Goal: Transaction & Acquisition: Purchase product/service

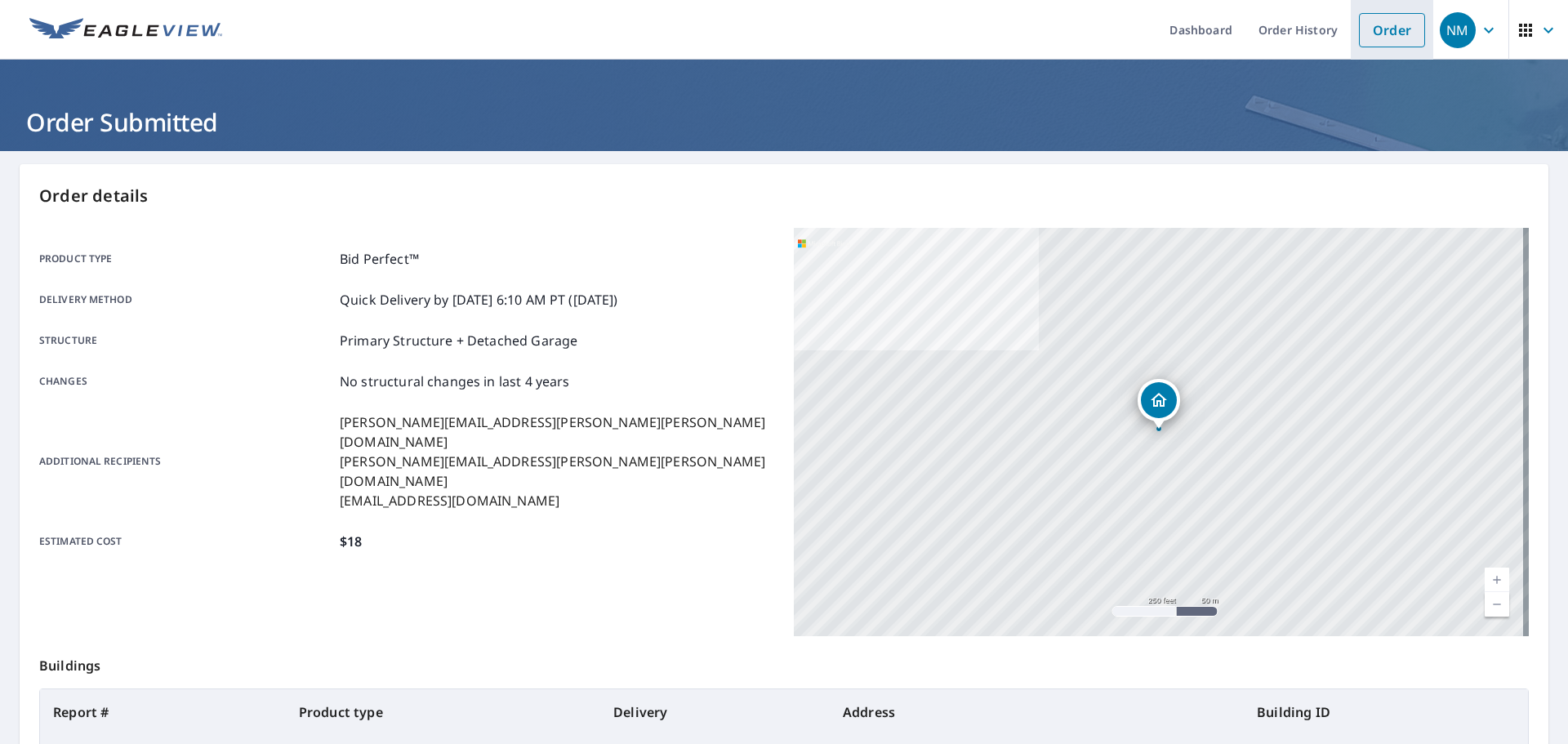
click at [1374, 14] on link "Order" at bounding box center [1392, 30] width 66 height 34
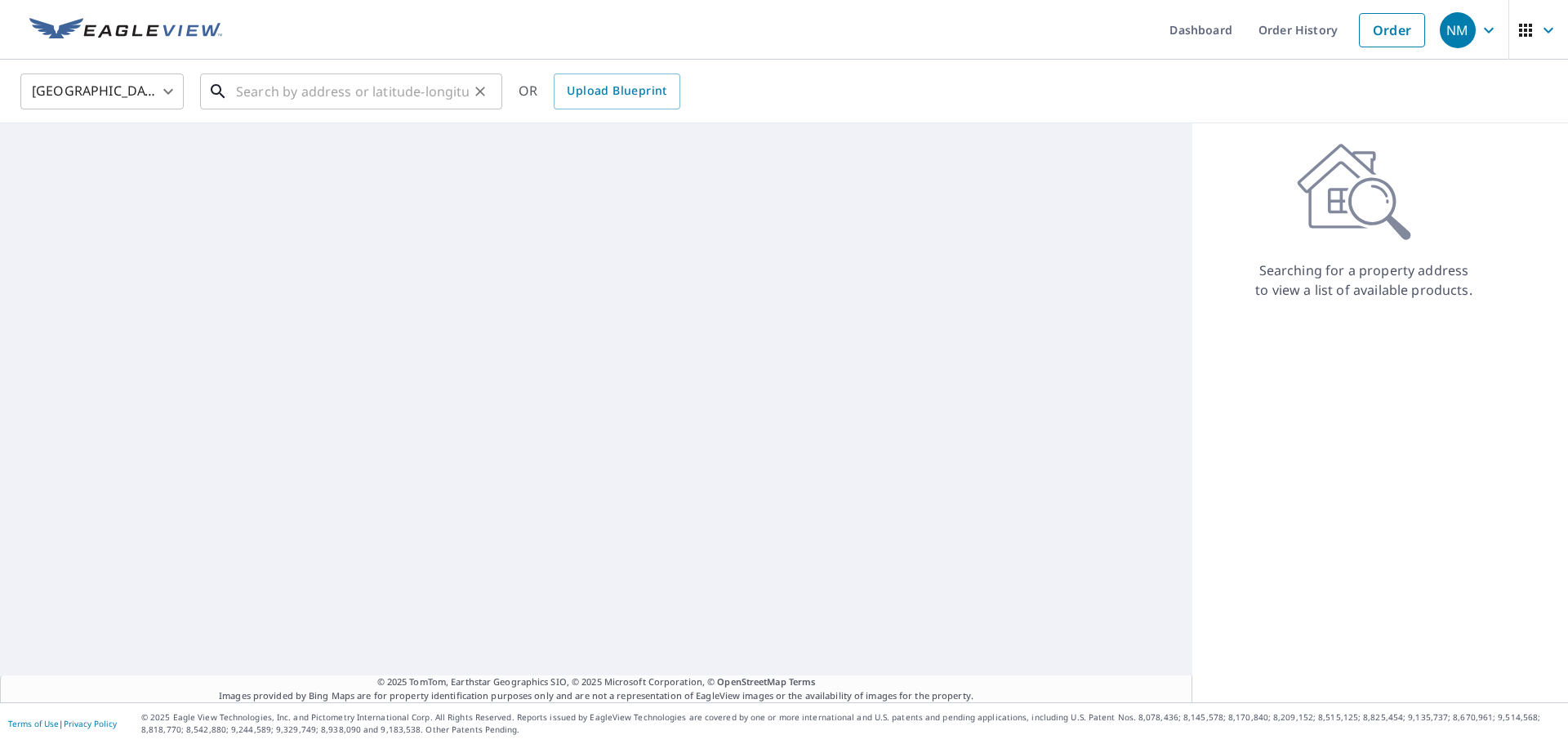
click at [400, 109] on div "​" at bounding box center [351, 91] width 302 height 36
paste input "[STREET_ADDRESS]"
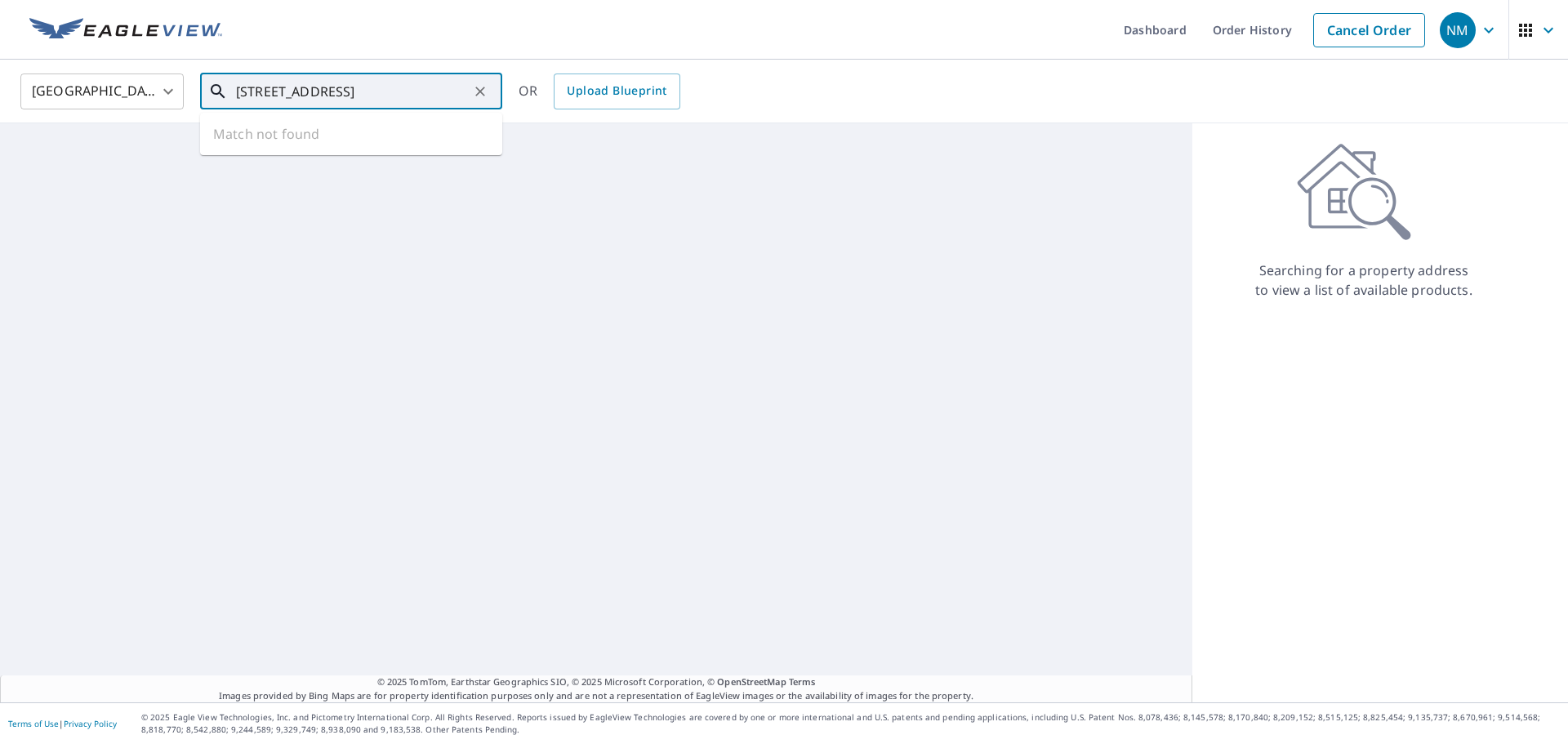
scroll to position [0, 45]
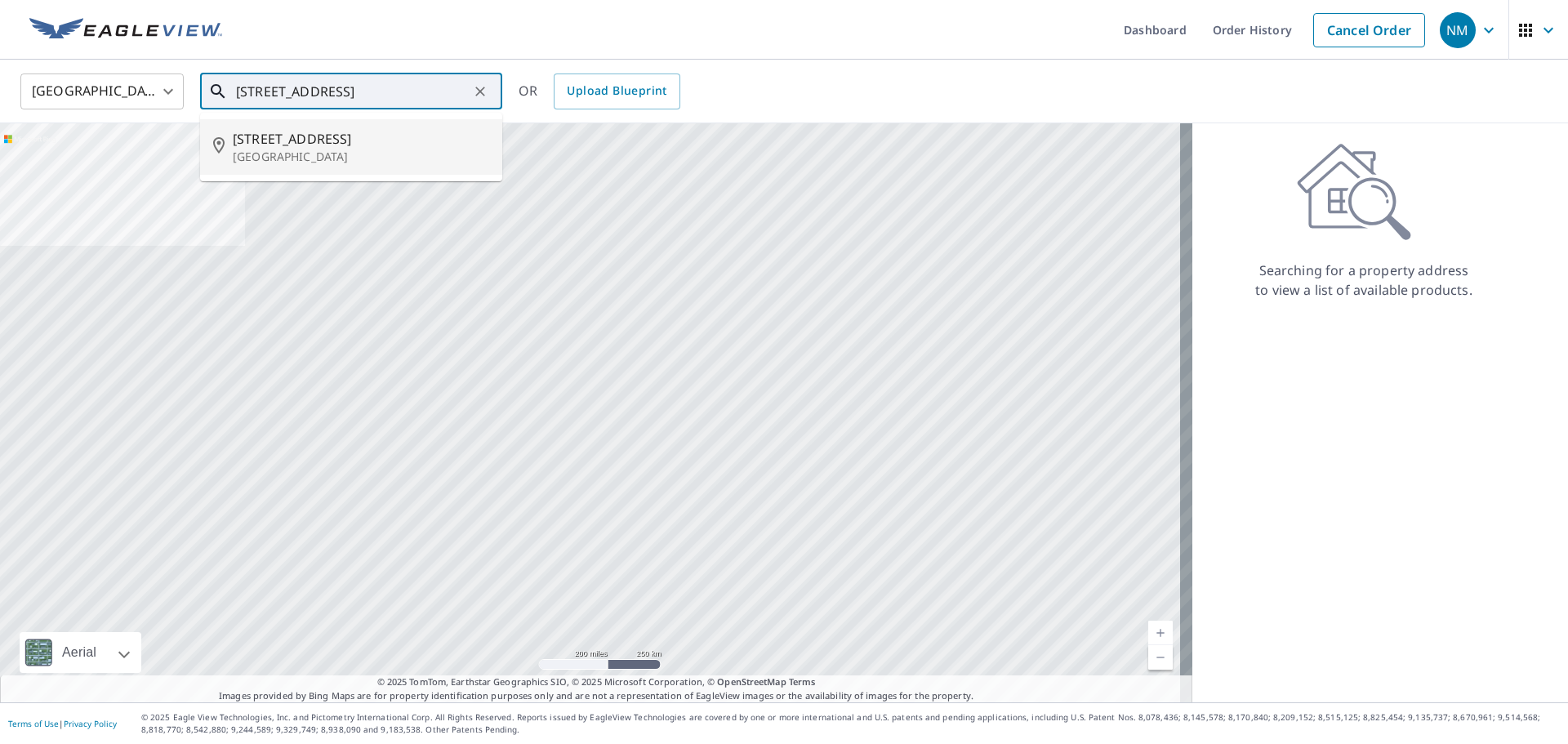
click at [340, 139] on span "[STREET_ADDRESS]" at bounding box center [360, 139] width 256 height 19
type input "[STREET_ADDRESS]"
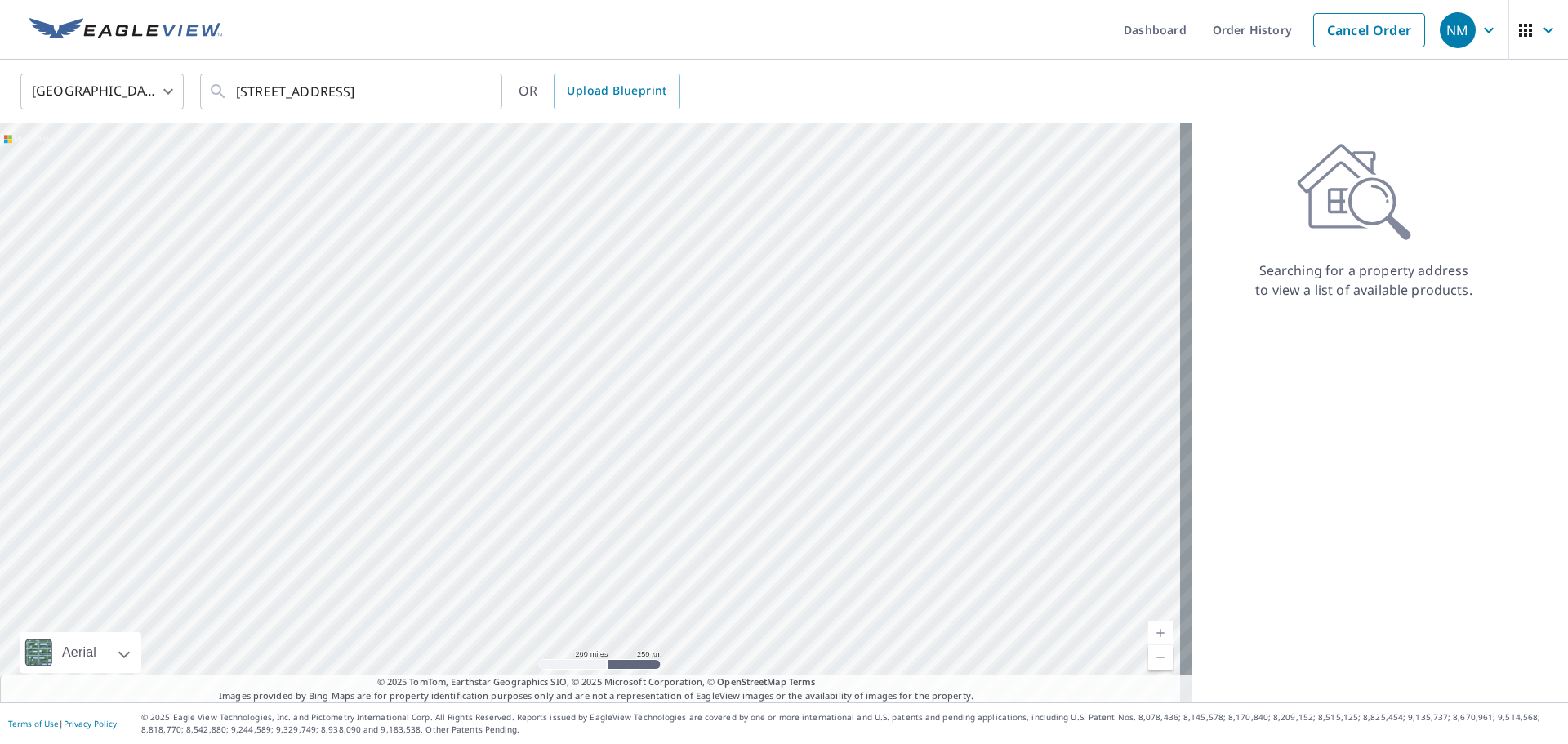
scroll to position [0, 0]
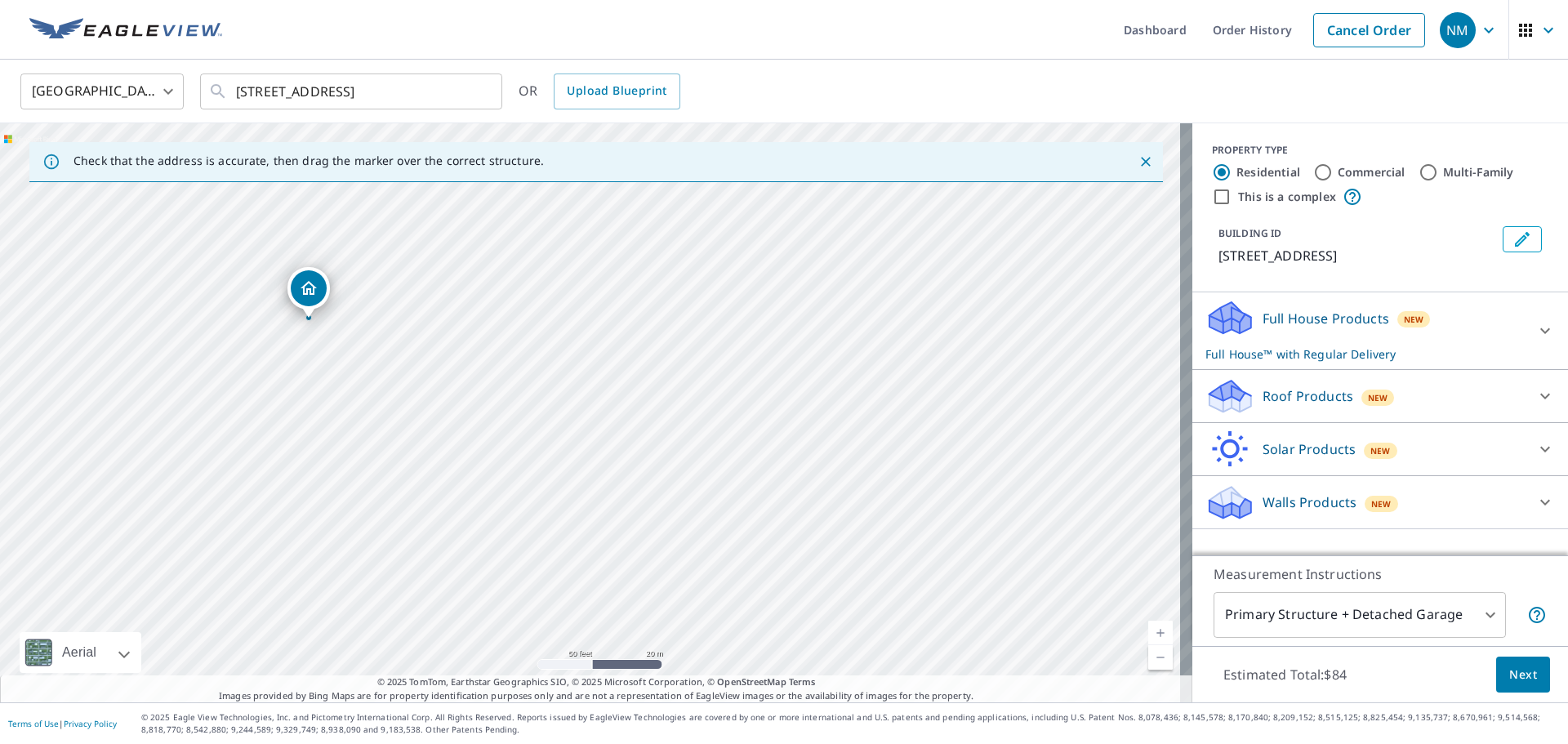
drag, startPoint x: 307, startPoint y: 264, endPoint x: 396, endPoint y: 312, distance: 101.1
click at [396, 312] on div "[STREET_ADDRESS]" at bounding box center [595, 412] width 1192 height 579
drag, startPoint x: 308, startPoint y: 285, endPoint x: 349, endPoint y: 300, distance: 43.7
click at [1369, 406] on div "New" at bounding box center [1378, 397] width 34 height 16
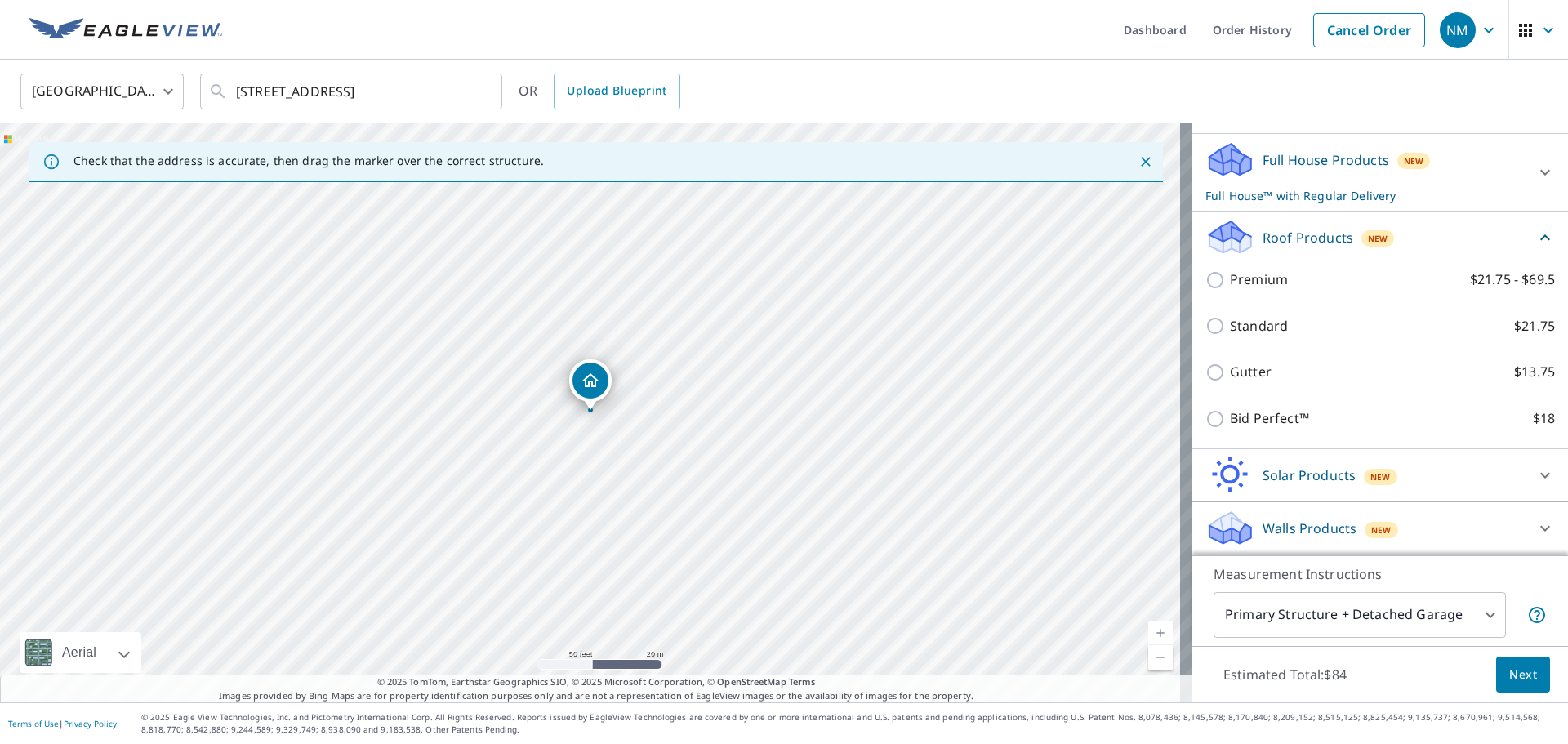
scroll to position [178, 0]
click at [1294, 422] on p "Bid Perfect™" at bounding box center [1269, 418] width 79 height 20
click at [1230, 422] on input "Bid Perfect™ $18" at bounding box center [1217, 418] width 24 height 19
checkbox input "true"
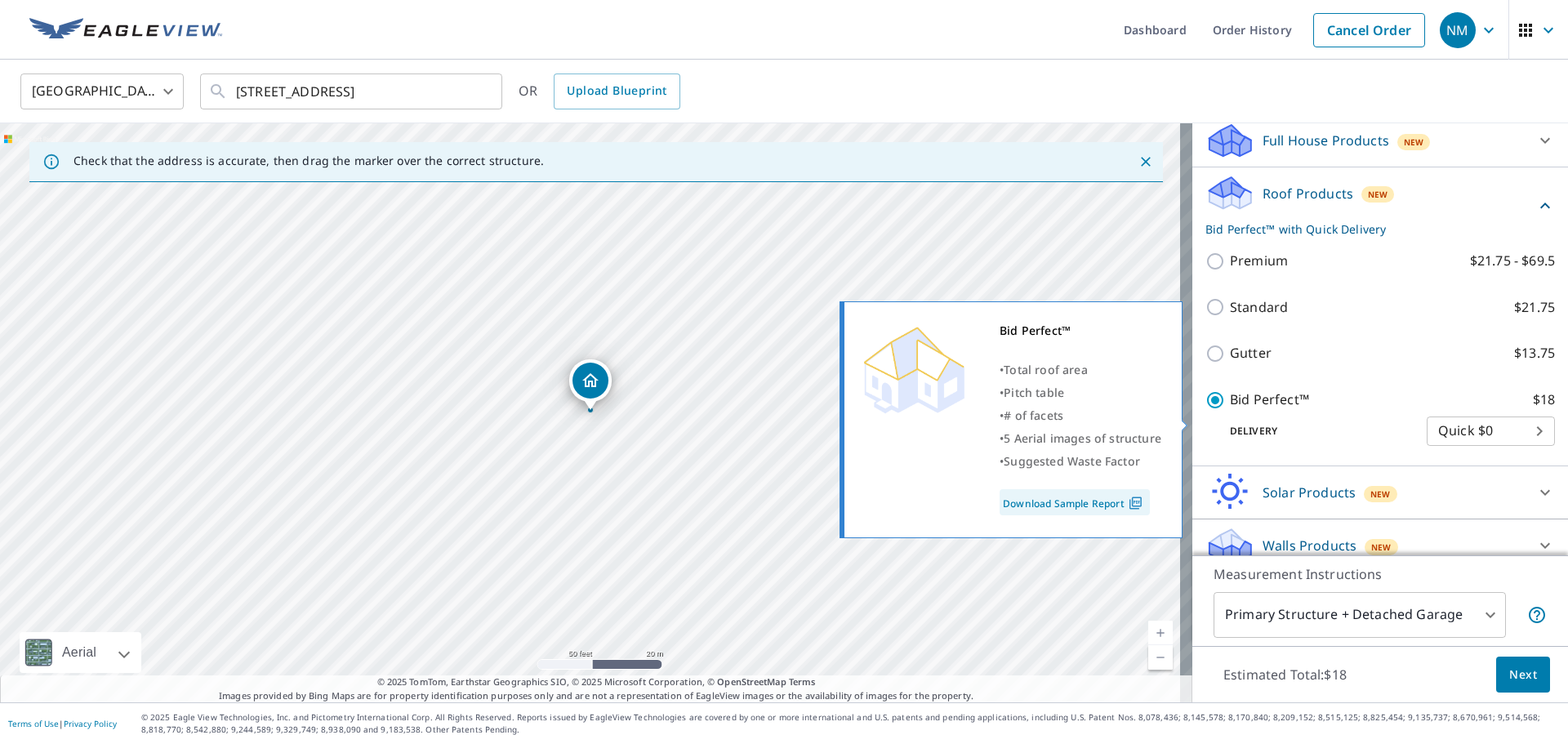
checkbox input "false"
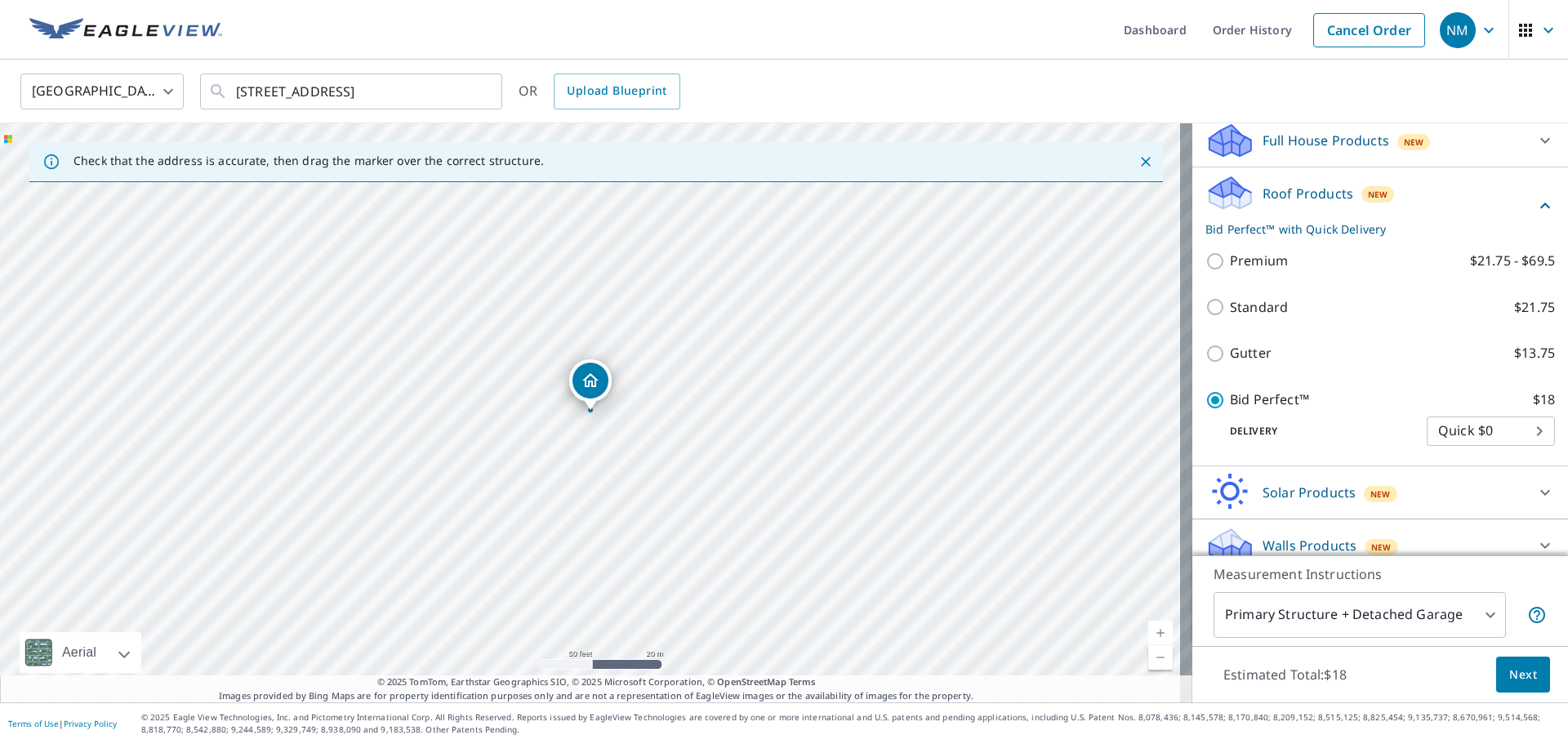
click at [1533, 691] on button "Next" at bounding box center [1523, 675] width 54 height 37
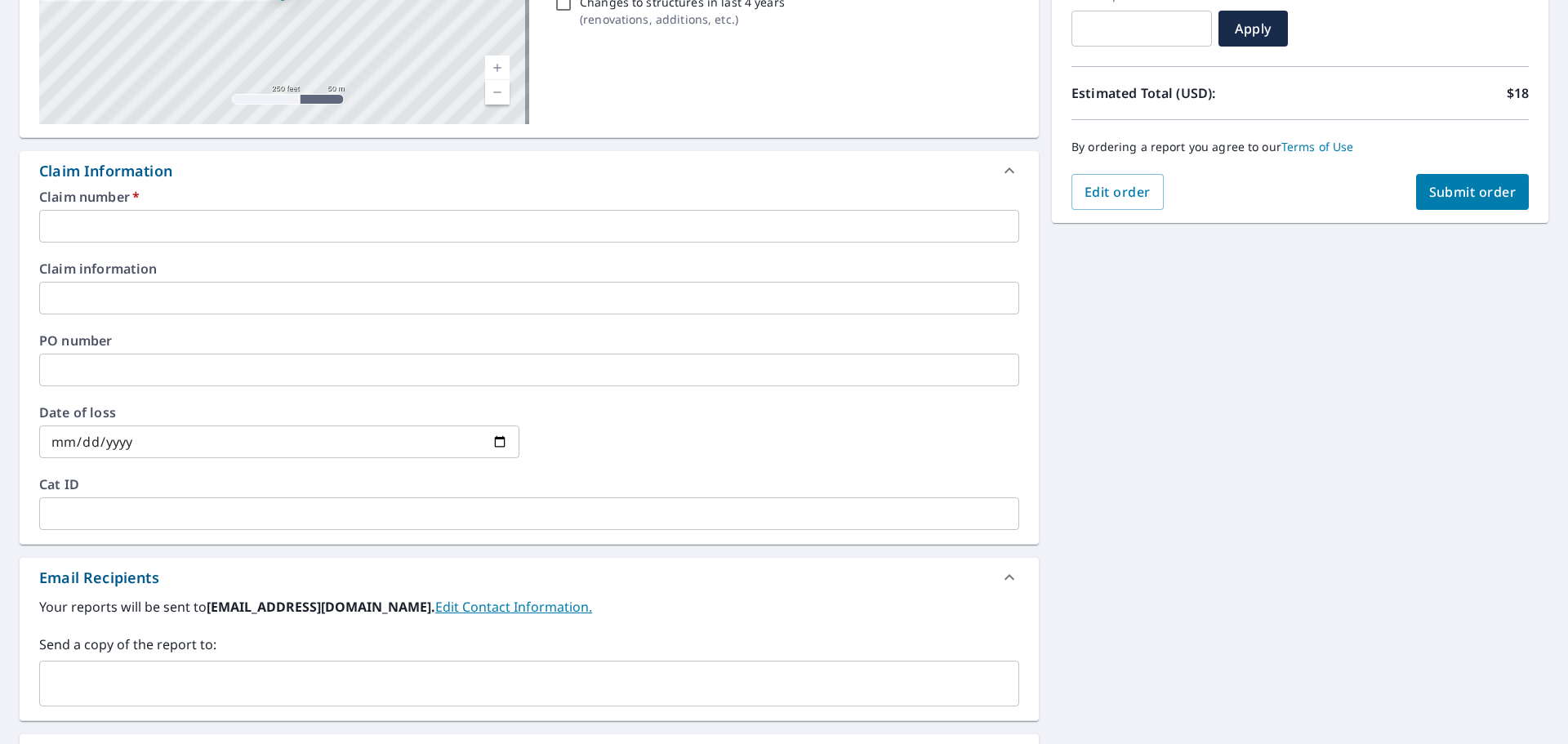
scroll to position [327, 0]
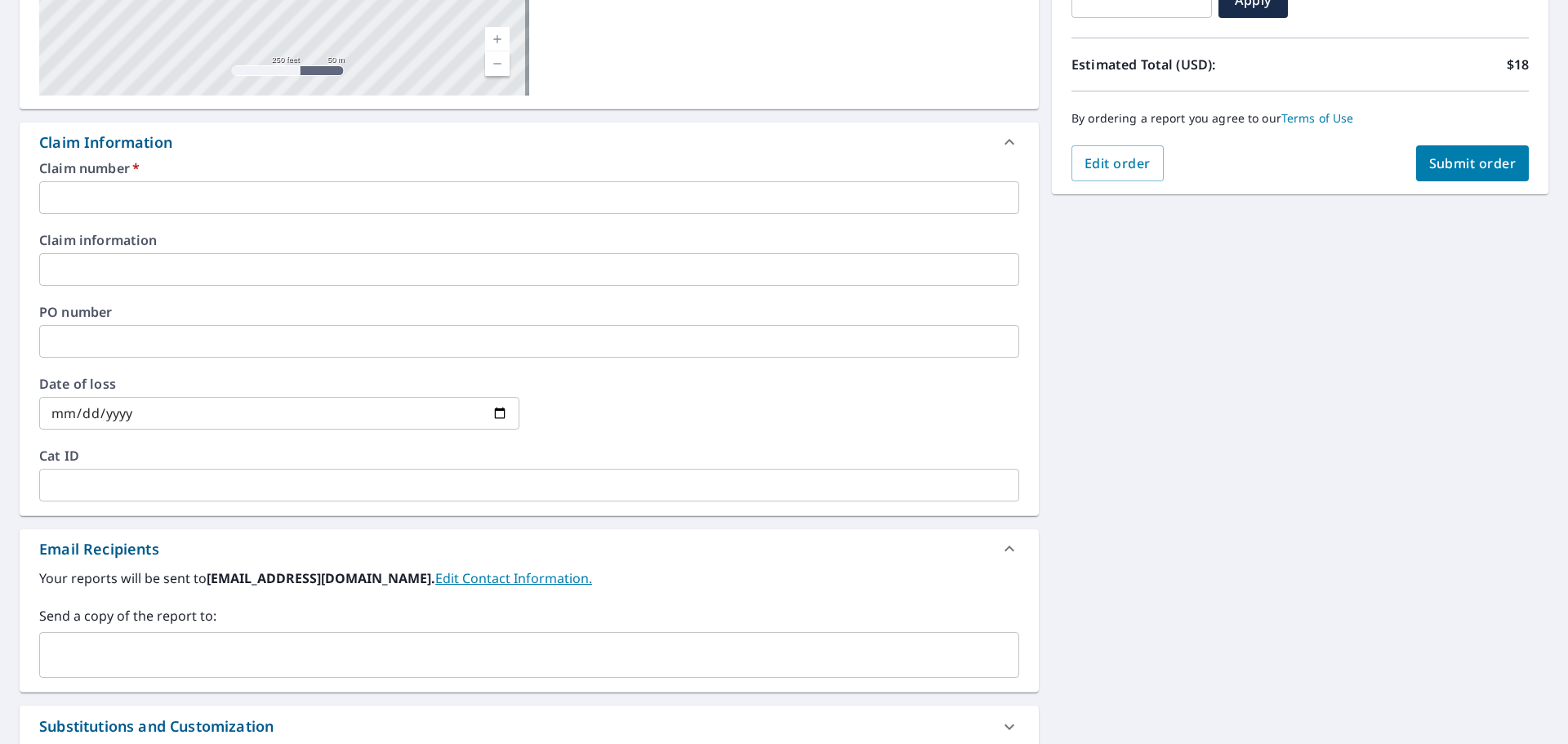
click at [134, 644] on input "text" at bounding box center [517, 654] width 941 height 31
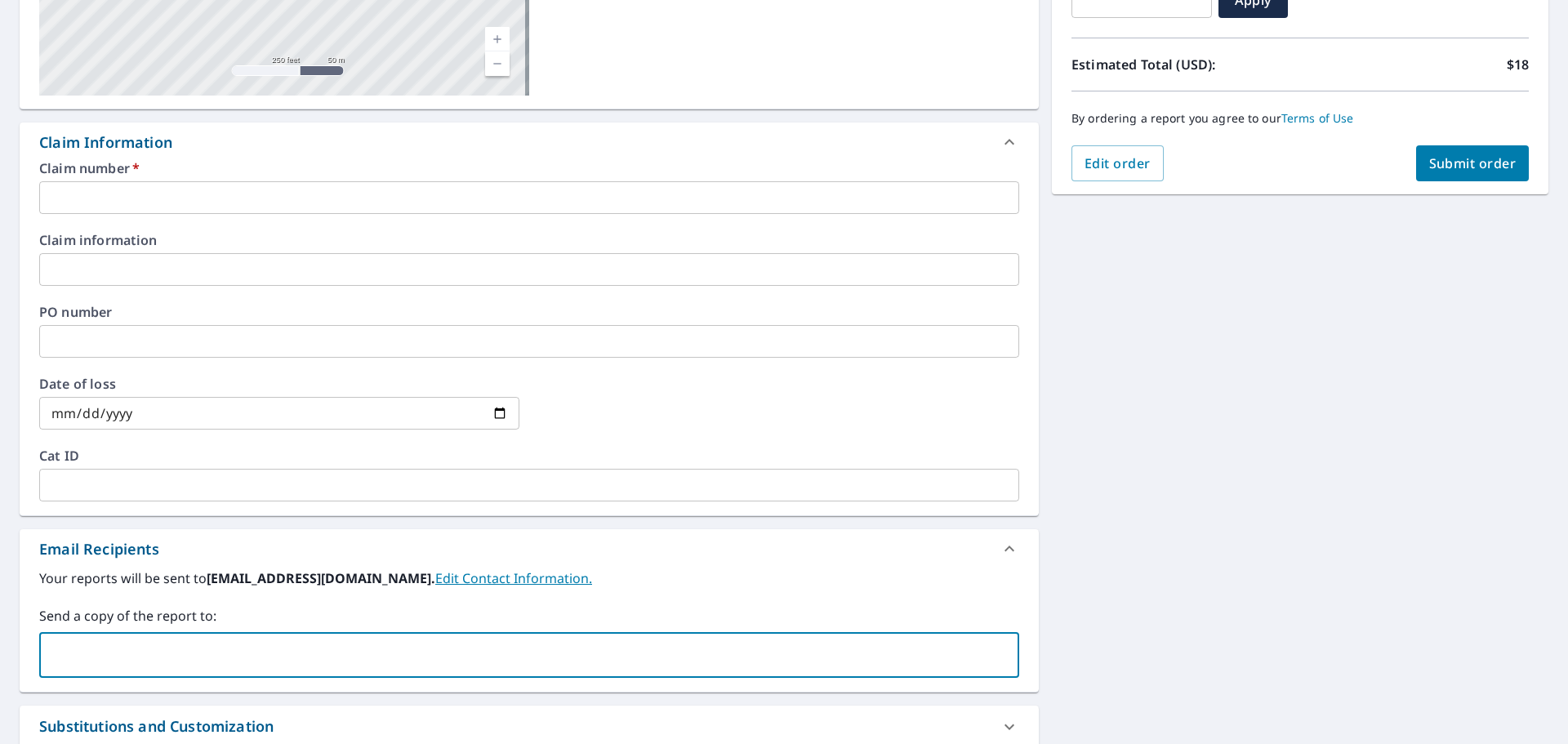
paste input "[PERSON_NAME][EMAIL_ADDRESS][PERSON_NAME][PERSON_NAME][DOMAIN_NAME]"
type input "[PERSON_NAME][EMAIL_ADDRESS][PERSON_NAME][PERSON_NAME][DOMAIN_NAME]"
checkbox input "true"
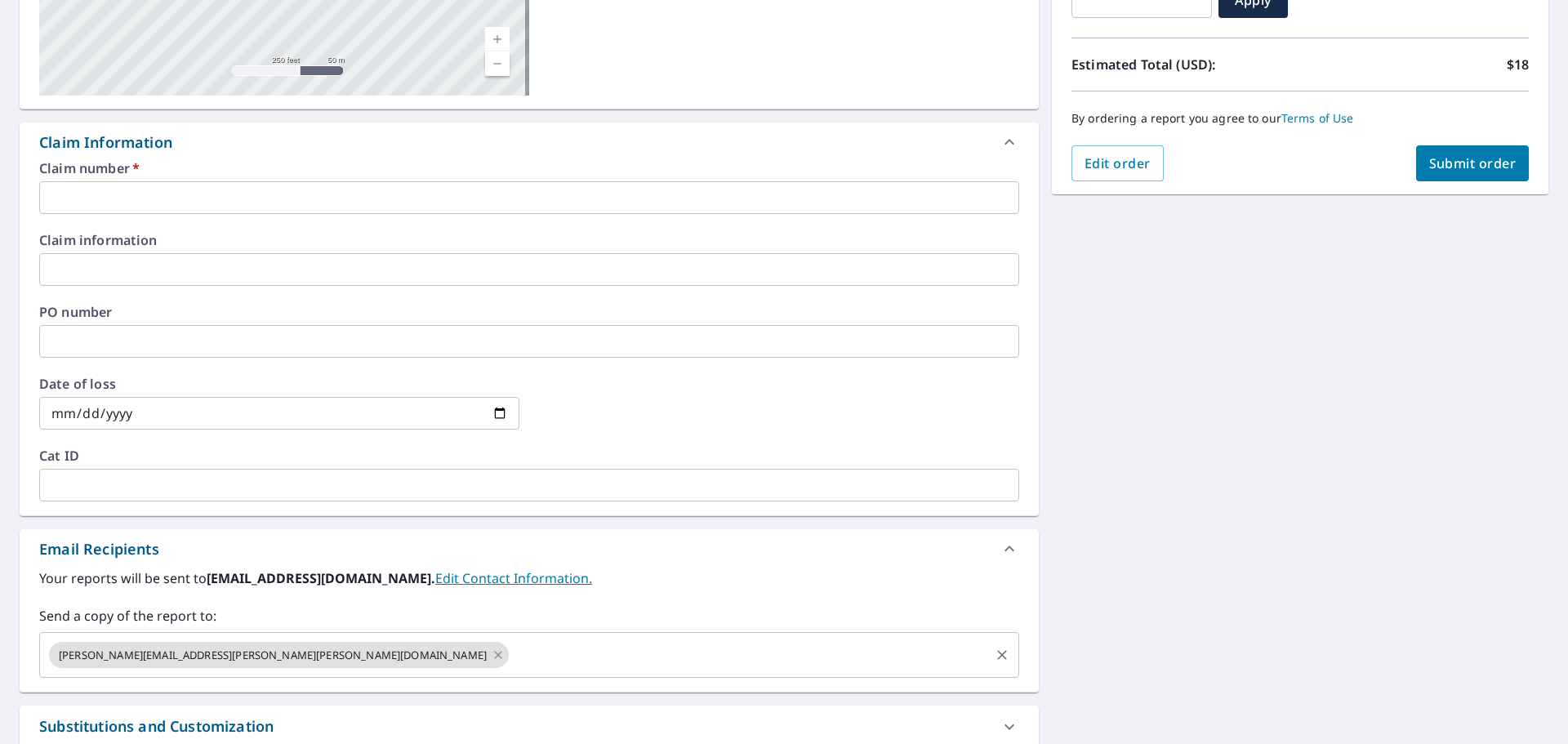
click at [511, 661] on input "text" at bounding box center [749, 654] width 476 height 31
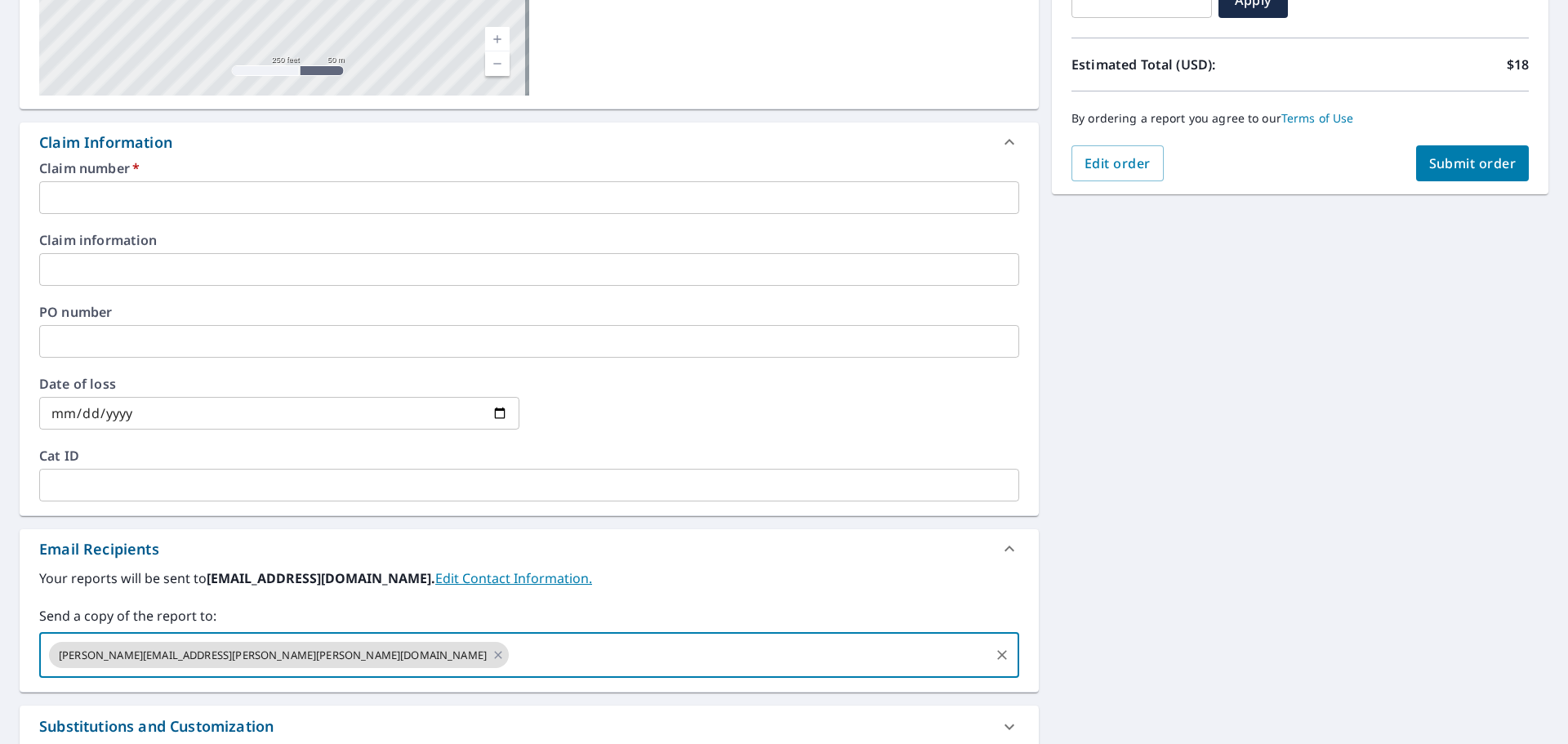
paste input "[EMAIL_ADDRESS][DOMAIN_NAME]"
type input "[EMAIL_ADDRESS][DOMAIN_NAME]"
checkbox input "true"
click at [163, 185] on input "text" at bounding box center [529, 197] width 980 height 33
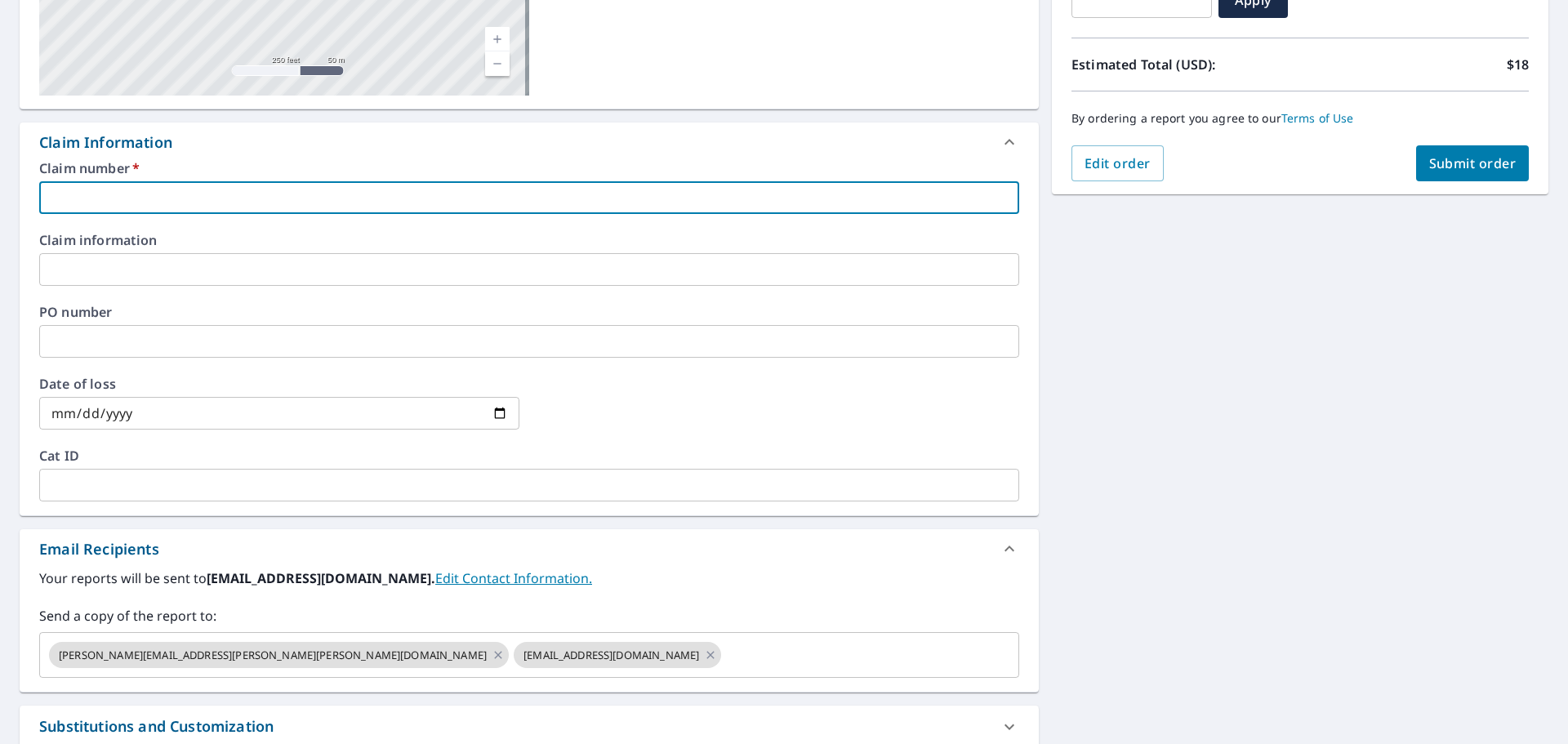
type input "p"
checkbox input "true"
type input "PLC"
checkbox input "true"
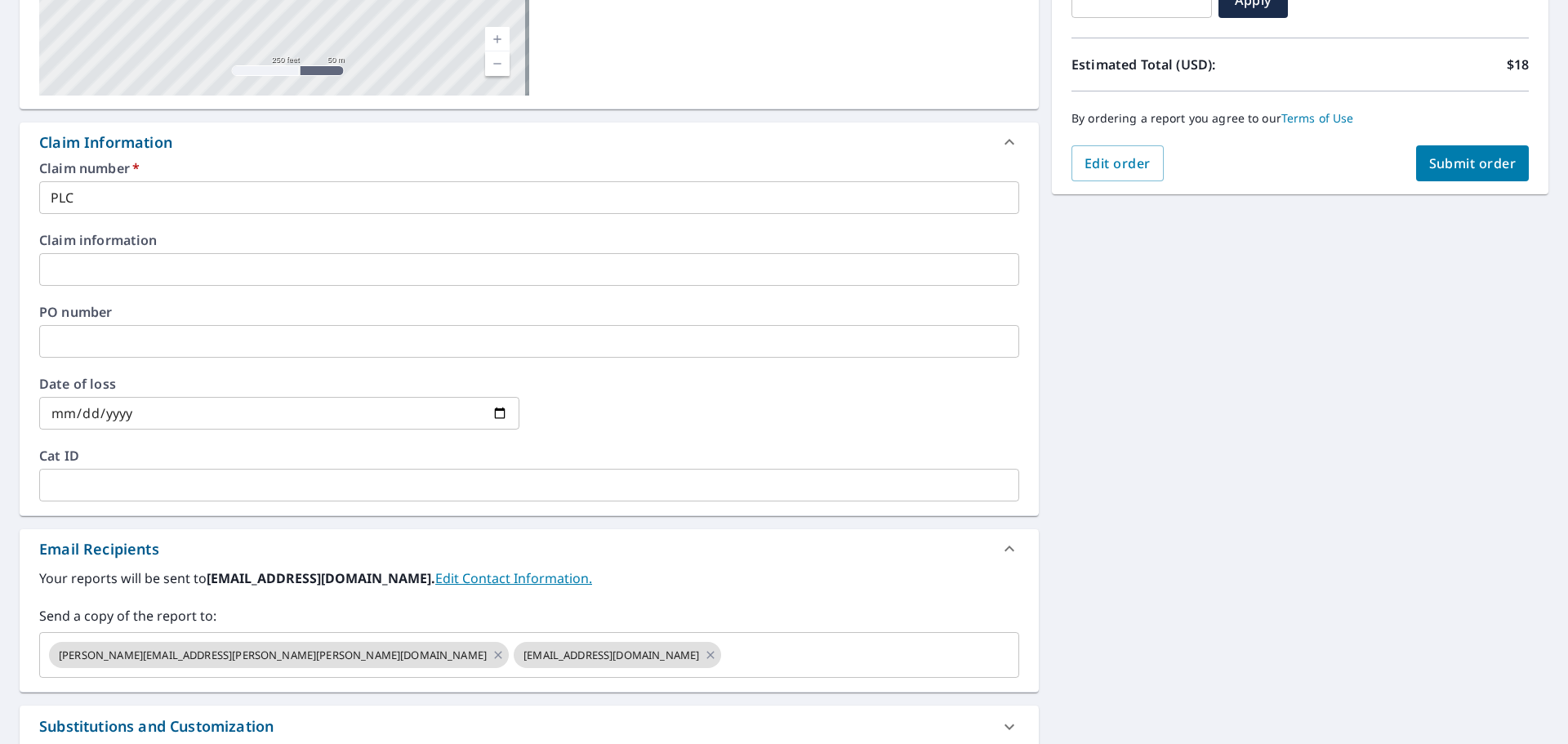
click at [155, 199] on input "PLC" at bounding box center [529, 197] width 980 height 33
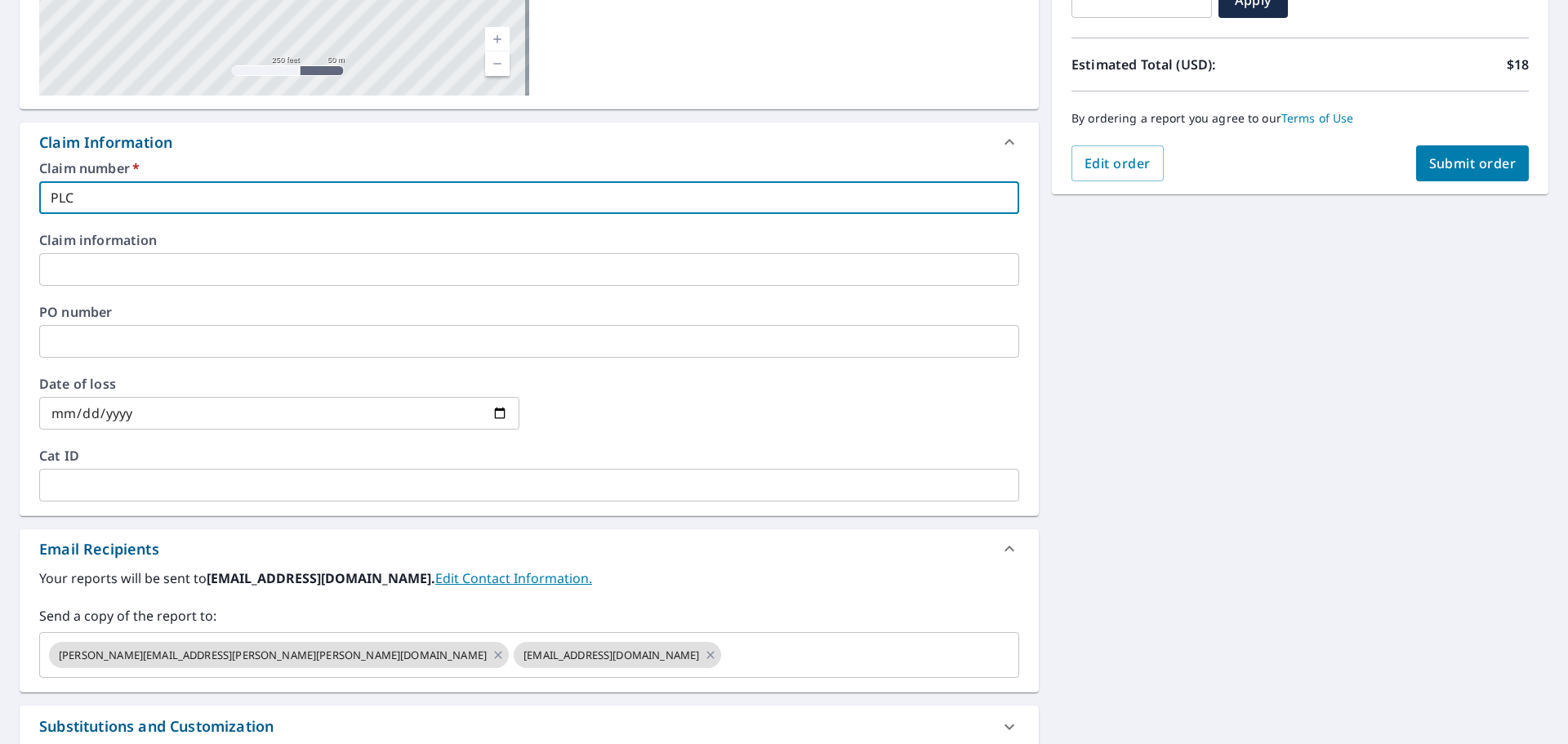
type input "PL"
checkbox input "true"
type input "PLv"
checkbox input "true"
type input "PL"
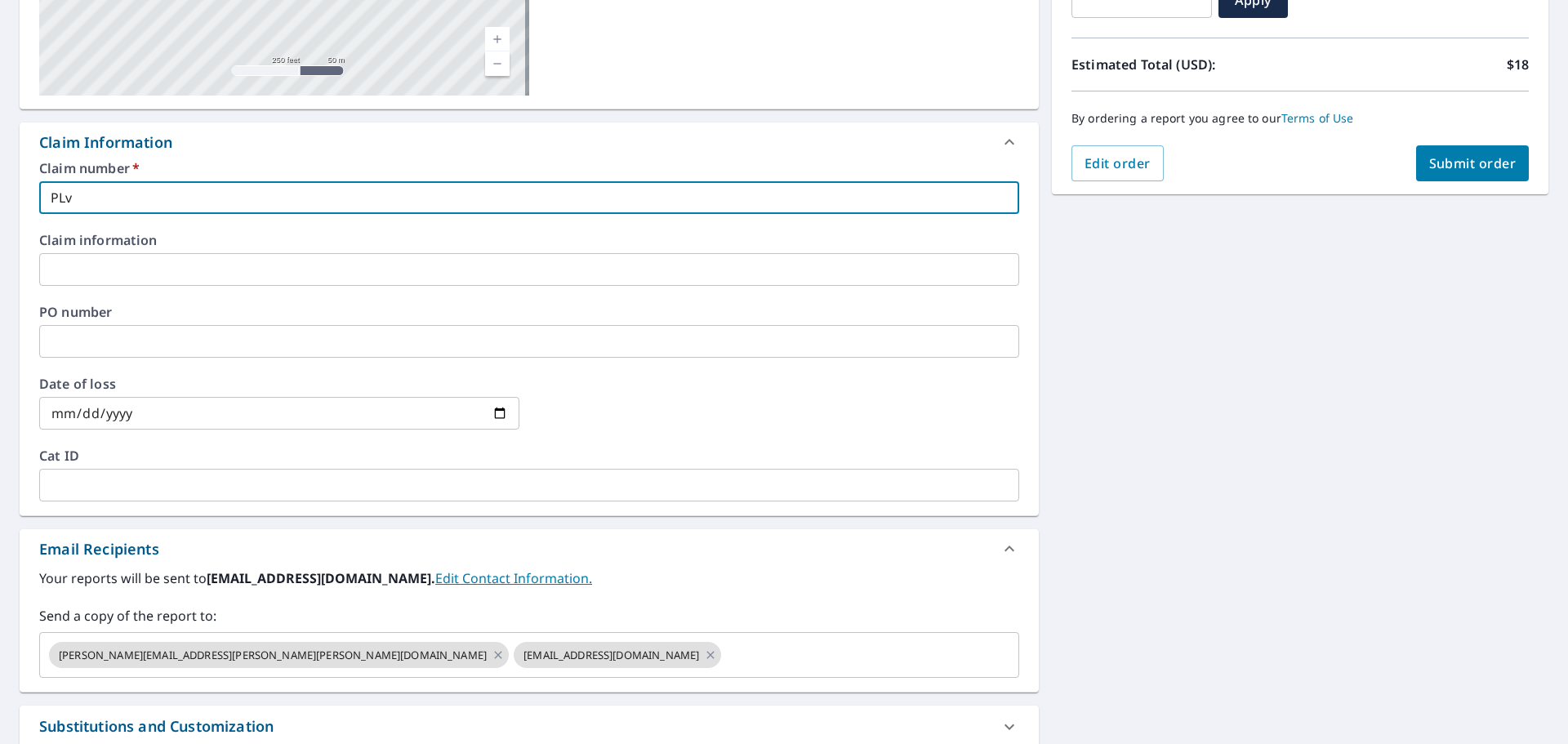
checkbox input "true"
type input "PLV"
checkbox input "true"
type input "PLV"
click at [1470, 139] on div "By ordering a report you agree to our Terms of Use" at bounding box center [1299, 118] width 457 height 54
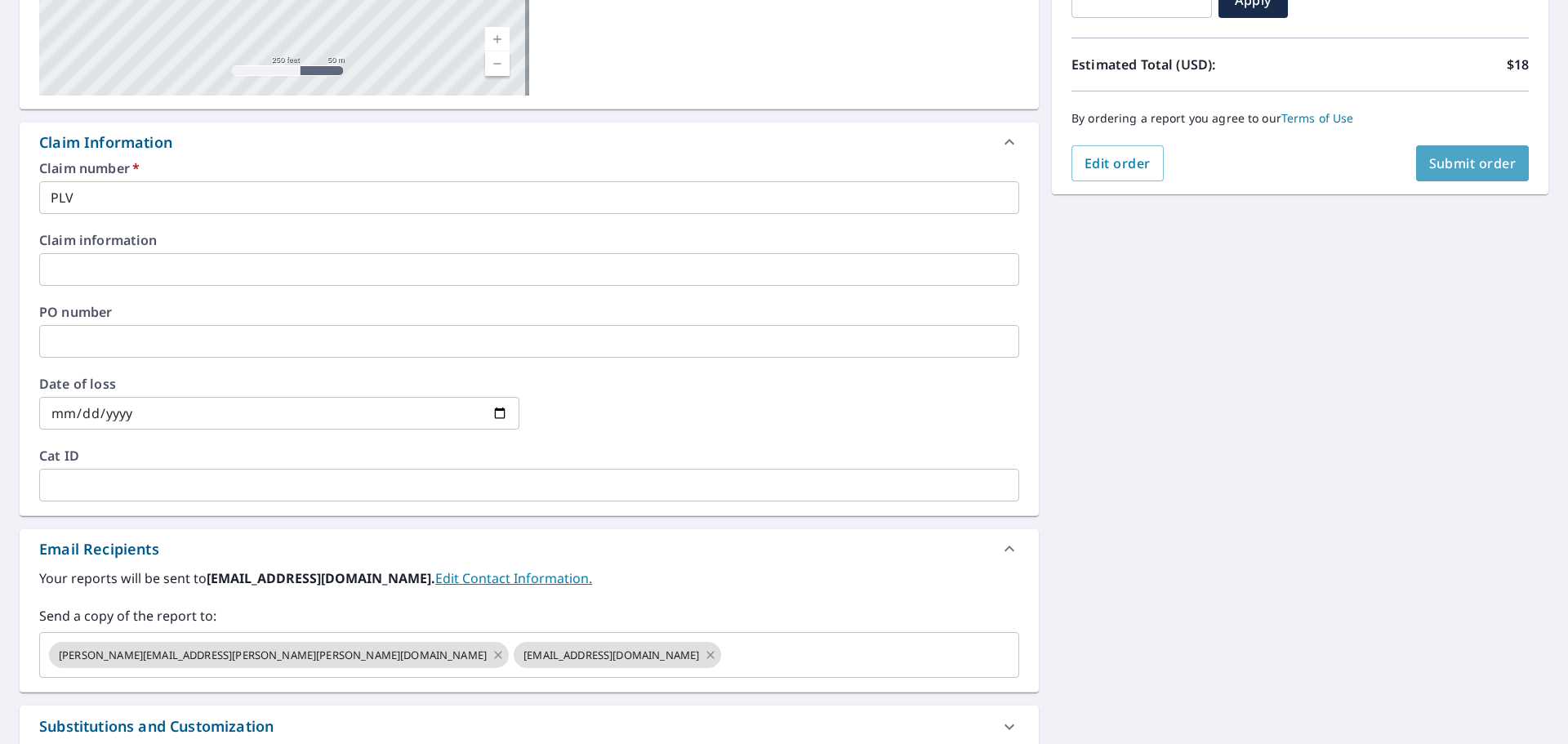
click at [1481, 158] on span "Submit order" at bounding box center [1472, 163] width 87 height 18
checkbox input "true"
